Goal: Task Accomplishment & Management: Use online tool/utility

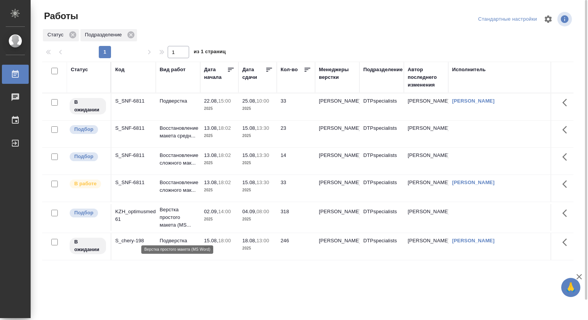
click at [174, 223] on p "Верстка простого макета (MS..." at bounding box center [178, 217] width 37 height 23
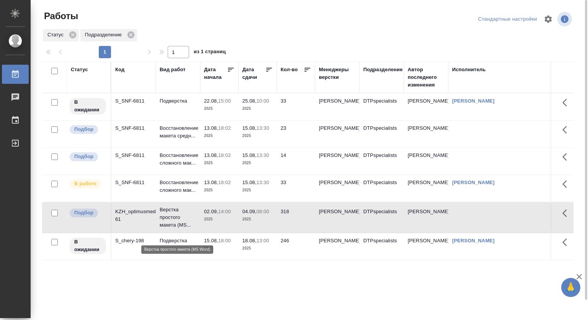
click at [173, 225] on p "Верстка простого макета (MS..." at bounding box center [178, 217] width 37 height 23
click at [252, 214] on p "04.09," at bounding box center [249, 211] width 14 height 6
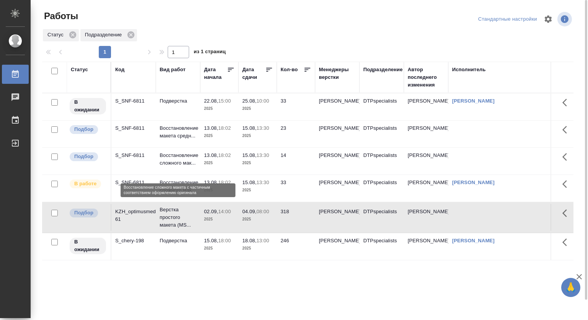
click at [176, 167] on p "Восстановление сложного мак..." at bounding box center [178, 158] width 37 height 15
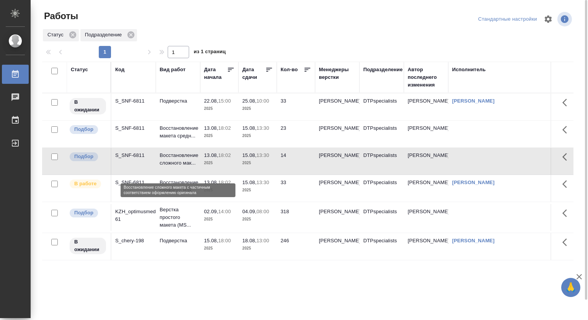
click at [176, 163] on p "Восстановление сложного мак..." at bounding box center [178, 158] width 37 height 15
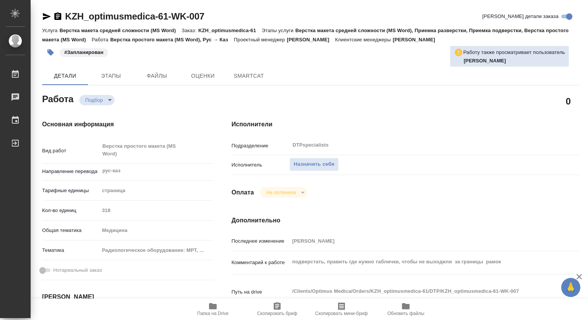
type textarea "x"
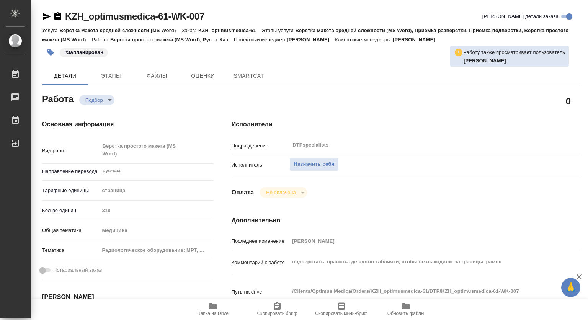
type textarea "x"
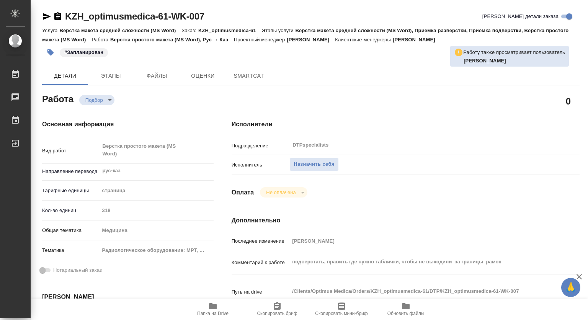
type textarea "x"
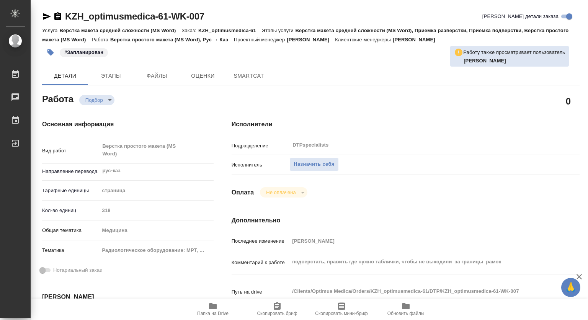
type textarea "x"
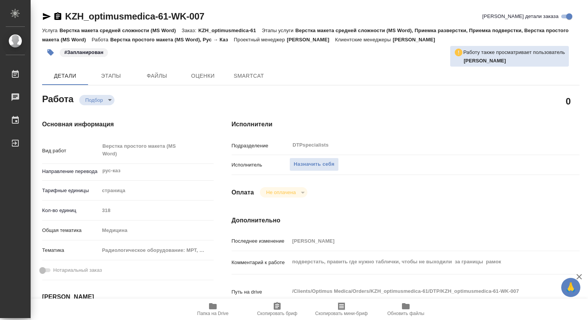
type textarea "x"
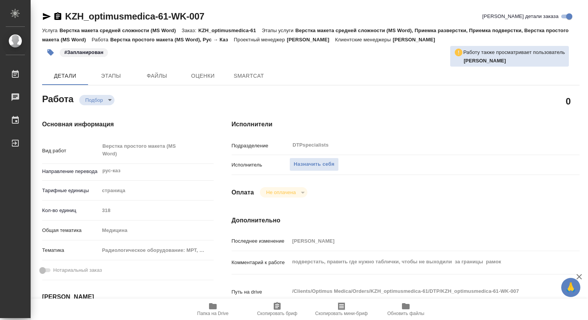
type textarea "x"
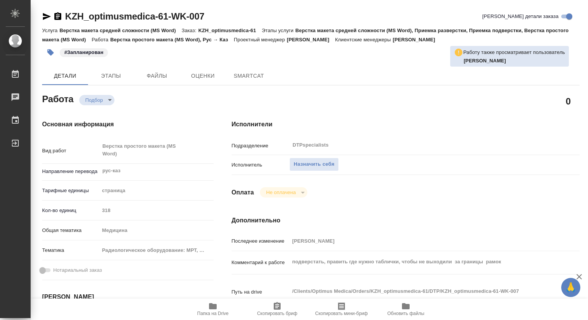
type textarea "x"
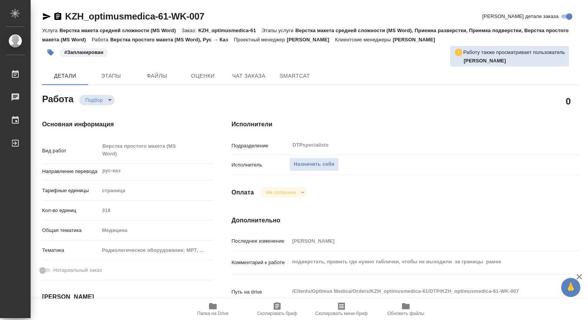
type textarea "x"
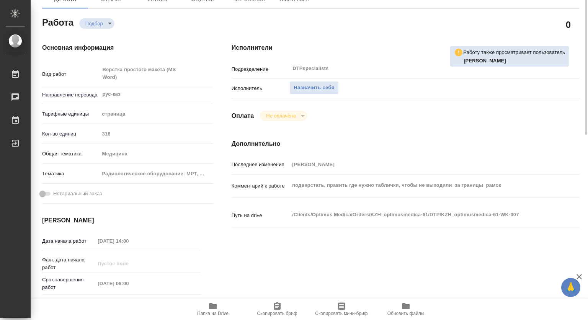
scroll to position [115, 0]
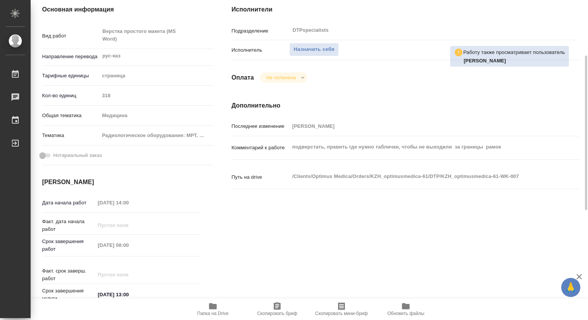
type textarea "x"
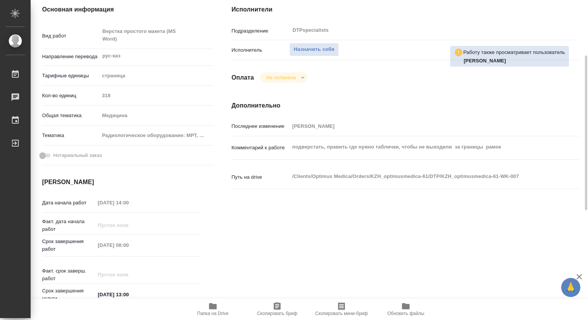
click at [211, 303] on icon "button" at bounding box center [213, 306] width 8 height 6
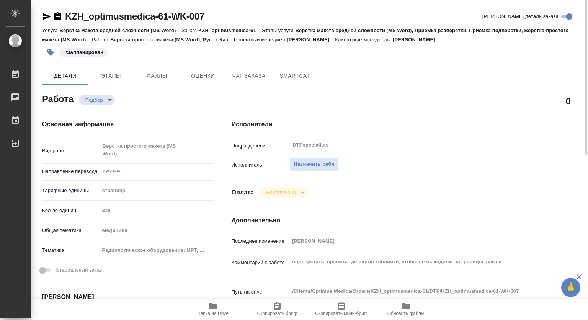
scroll to position [153, 0]
type textarea "x"
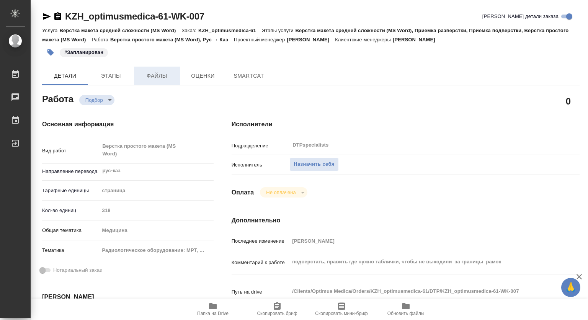
type textarea "x"
click at [120, 69] on button "Этапы" at bounding box center [111, 76] width 46 height 18
type textarea "x"
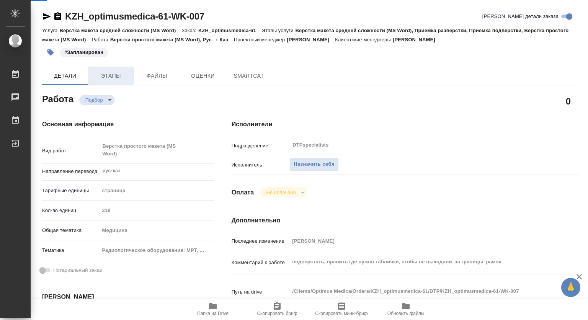
type textarea "x"
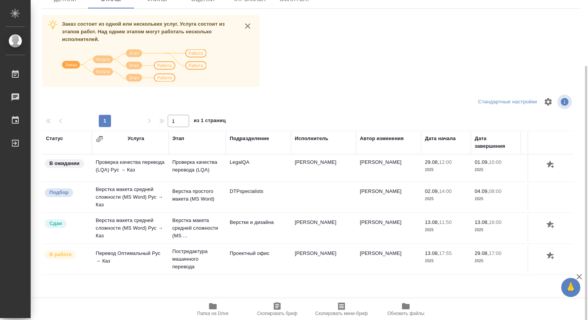
scroll to position [79, 0]
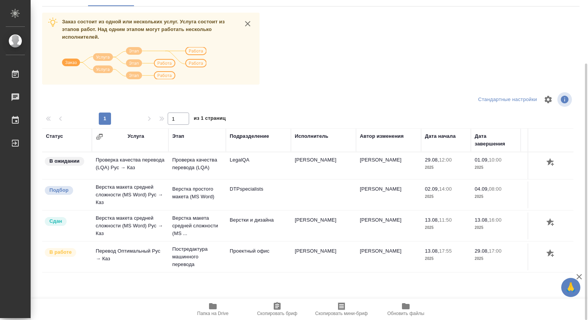
click at [327, 168] on td "Ширина Сабина Даулетбековна" at bounding box center [323, 165] width 65 height 27
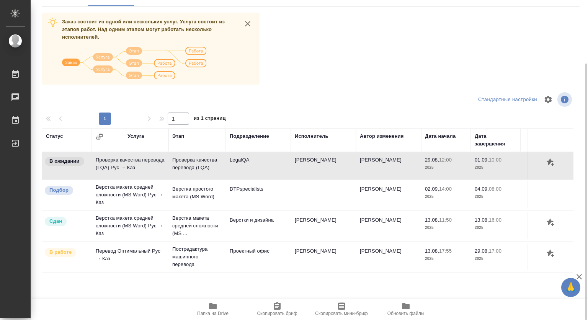
click at [324, 165] on td "Ширина Сабина Даулетбековна" at bounding box center [323, 165] width 65 height 27
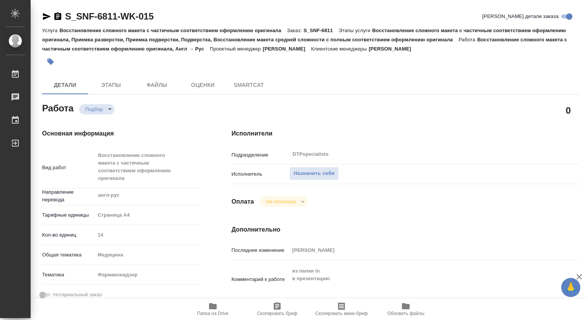
type textarea "x"
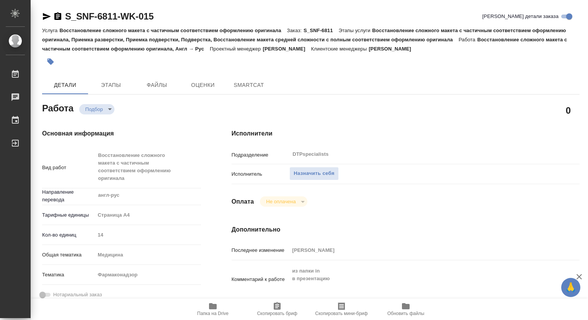
type textarea "x"
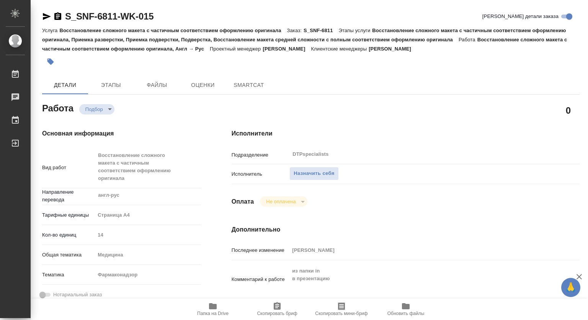
type textarea "x"
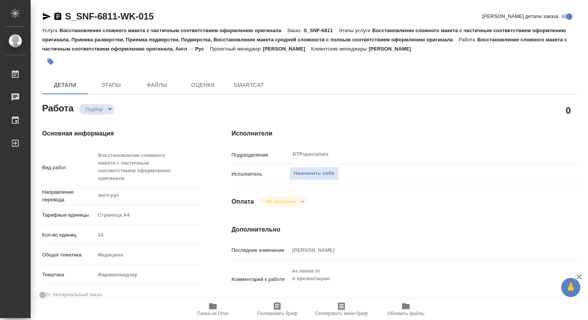
type textarea "x"
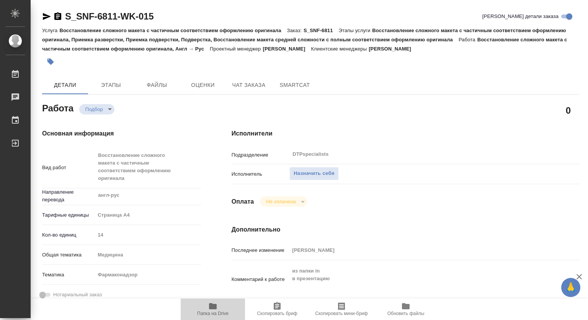
click at [220, 305] on span "Папка на Drive" at bounding box center [212, 308] width 55 height 15
type textarea "x"
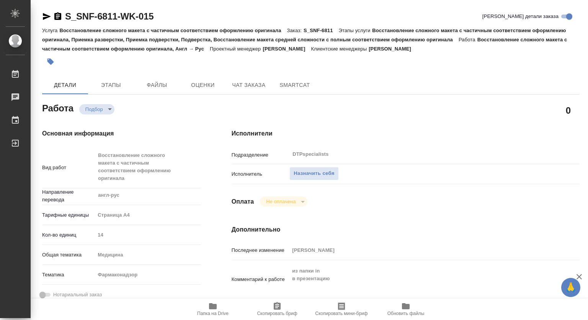
type textarea "x"
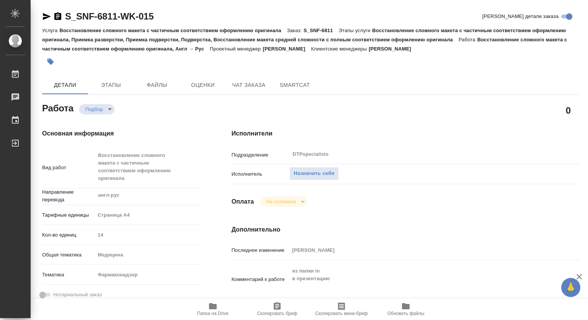
type textarea "x"
